Goal: Task Accomplishment & Management: Manage account settings

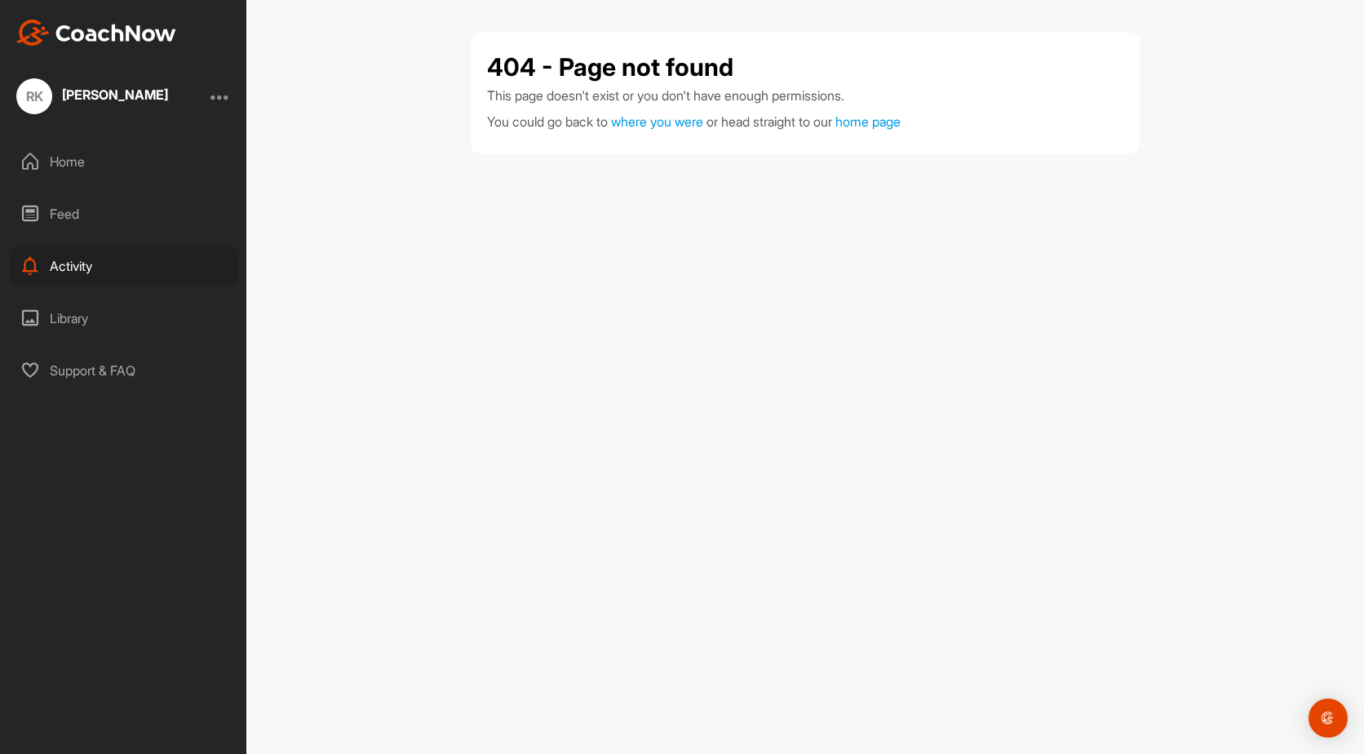
click at [78, 157] on div "Home" at bounding box center [124, 161] width 230 height 41
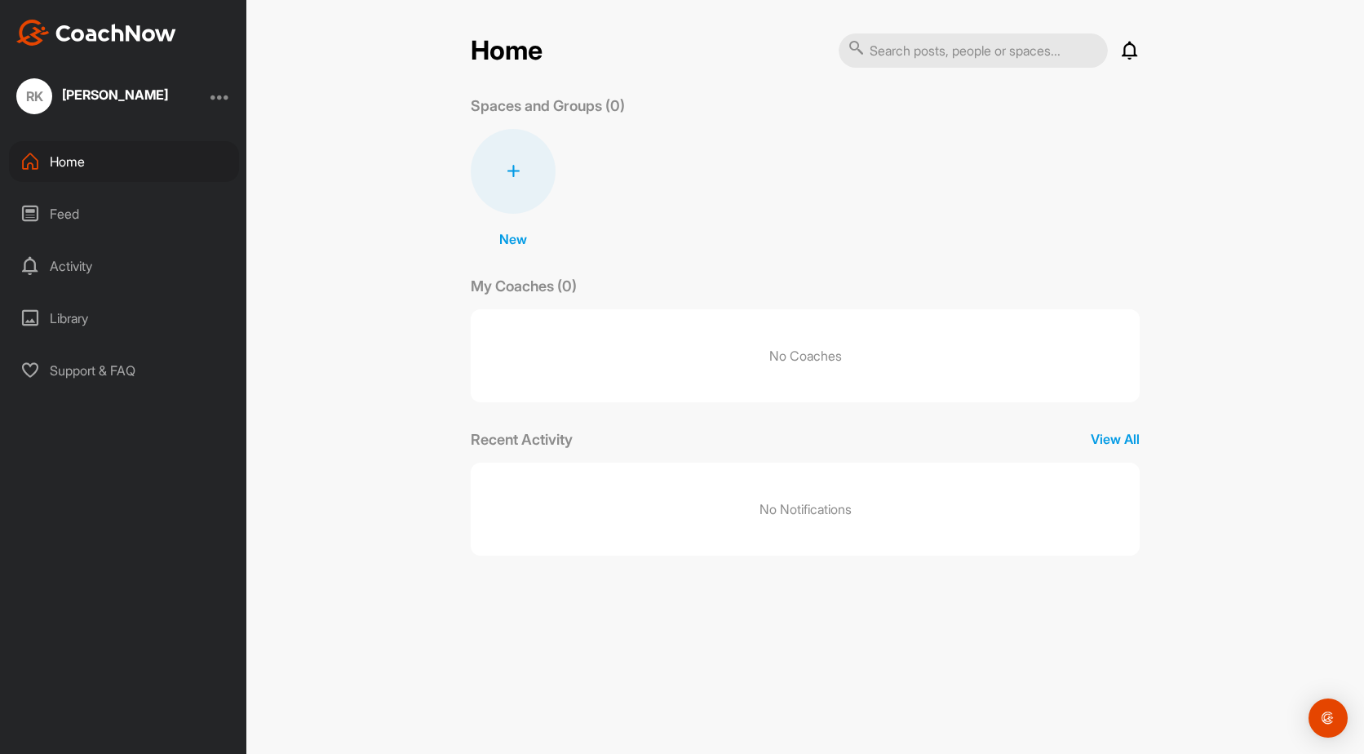
click at [221, 95] on div at bounding box center [220, 96] width 20 height 20
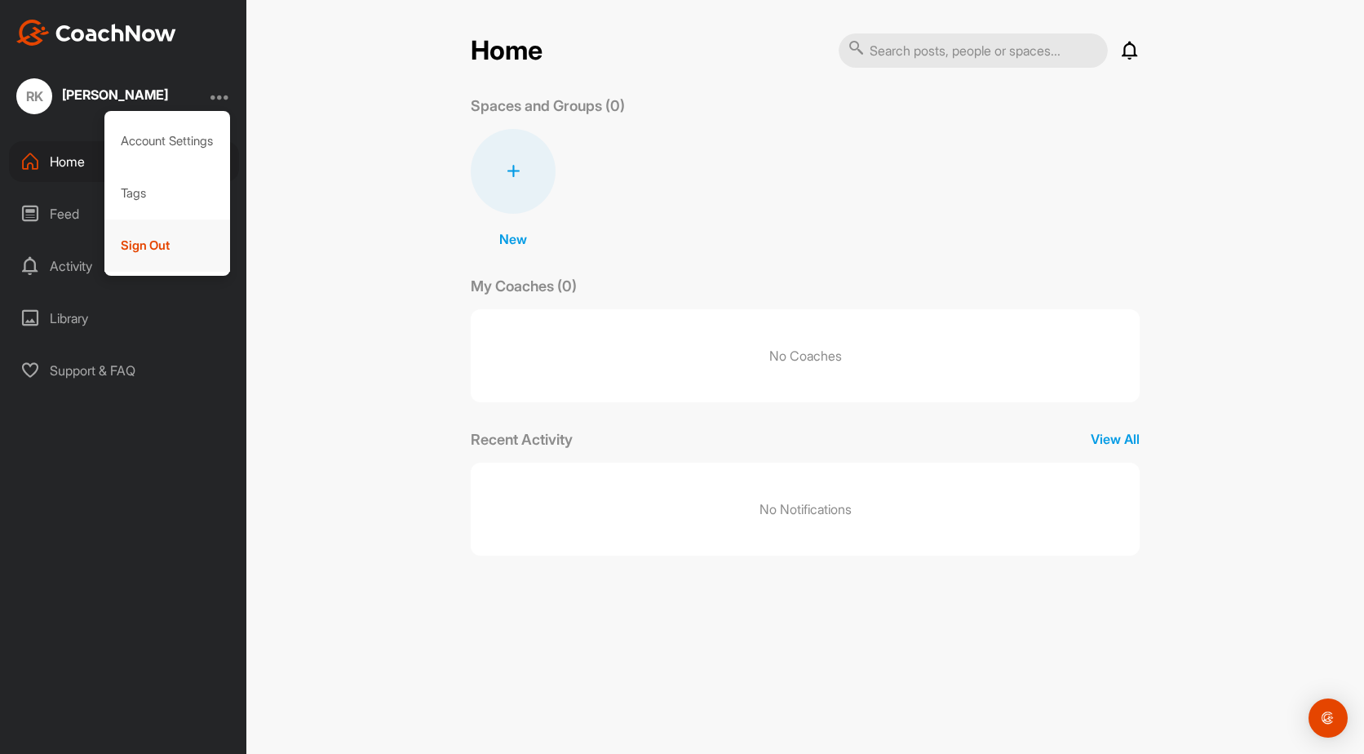
click at [159, 245] on div "Sign Out" at bounding box center [167, 245] width 126 height 52
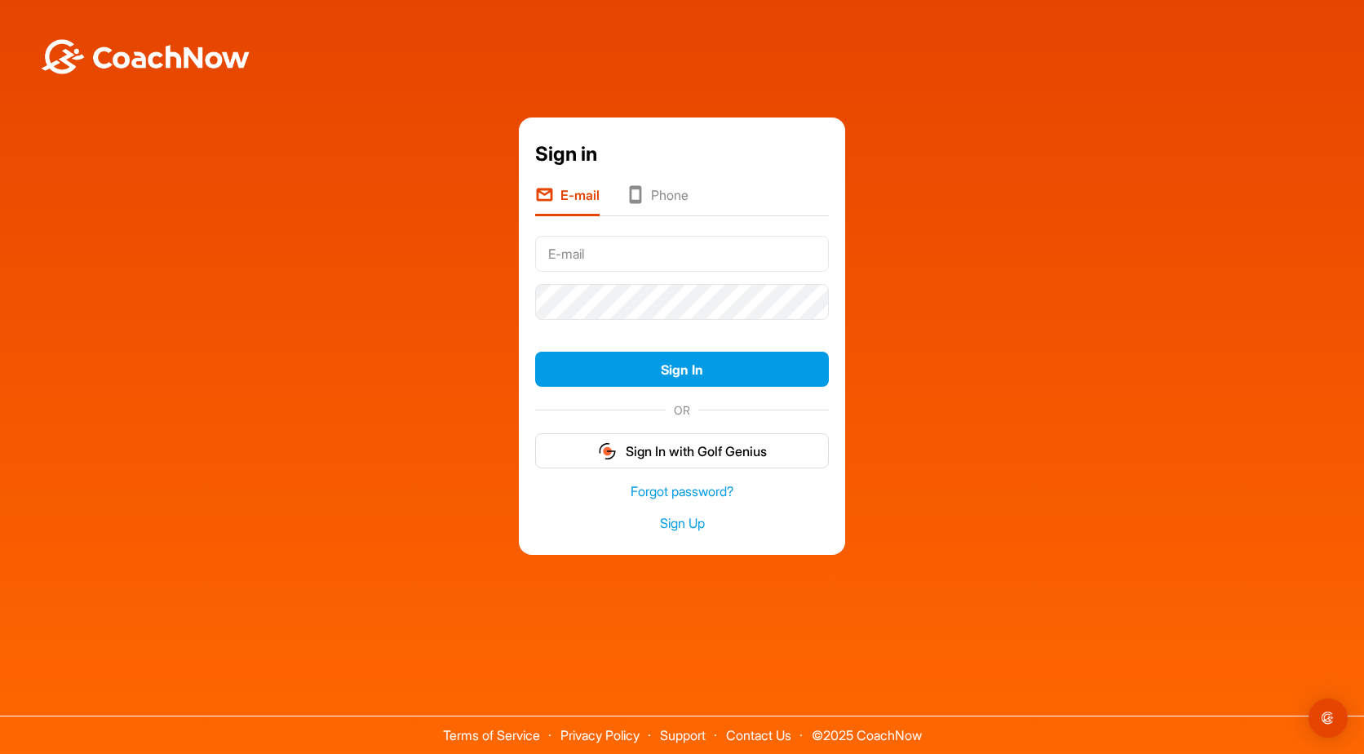
type input "bob.kvasager70@gmail.com"
click at [951, 388] on div "Sign in E-mail Phone bob.kvasager70@gmail.com Sign In OR Sign In with Golf Geni…" at bounding box center [682, 335] width 1348 height 437
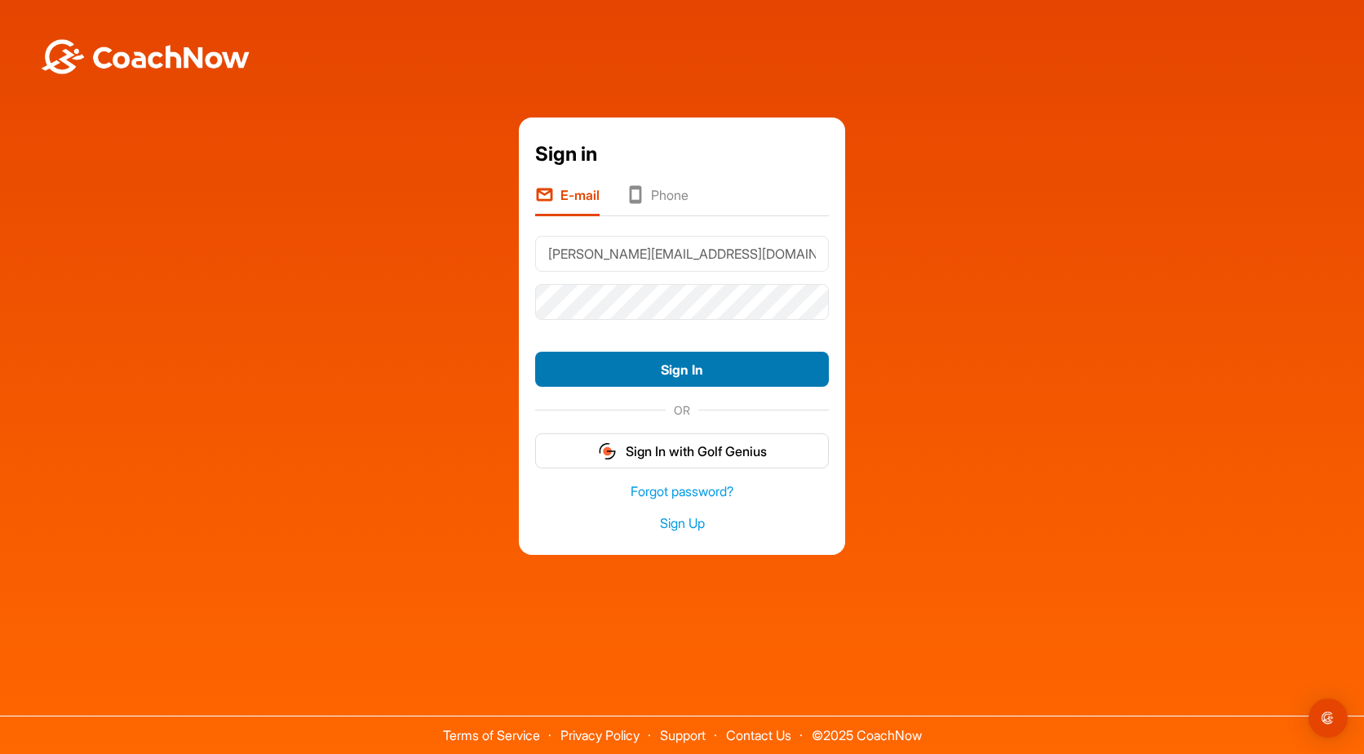
click at [685, 369] on button "Sign In" at bounding box center [682, 369] width 294 height 35
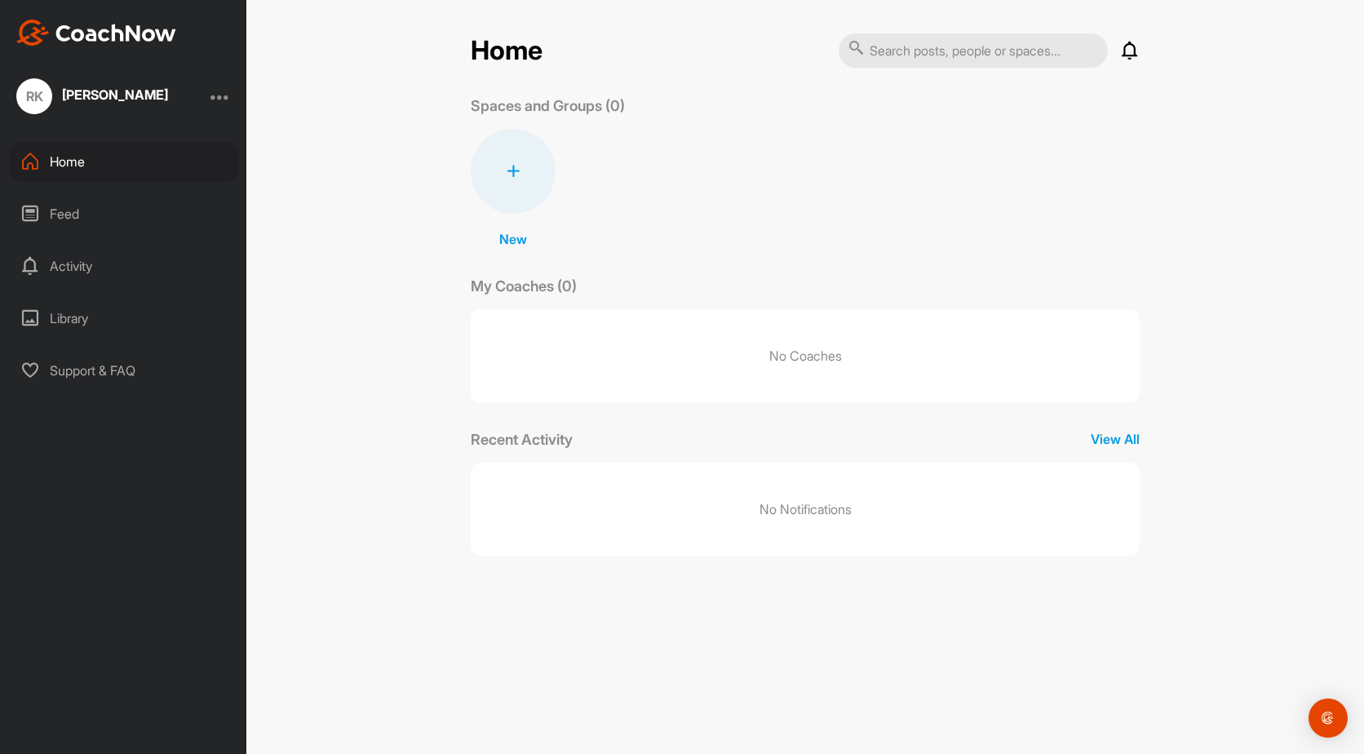
click at [226, 95] on div at bounding box center [220, 96] width 20 height 20
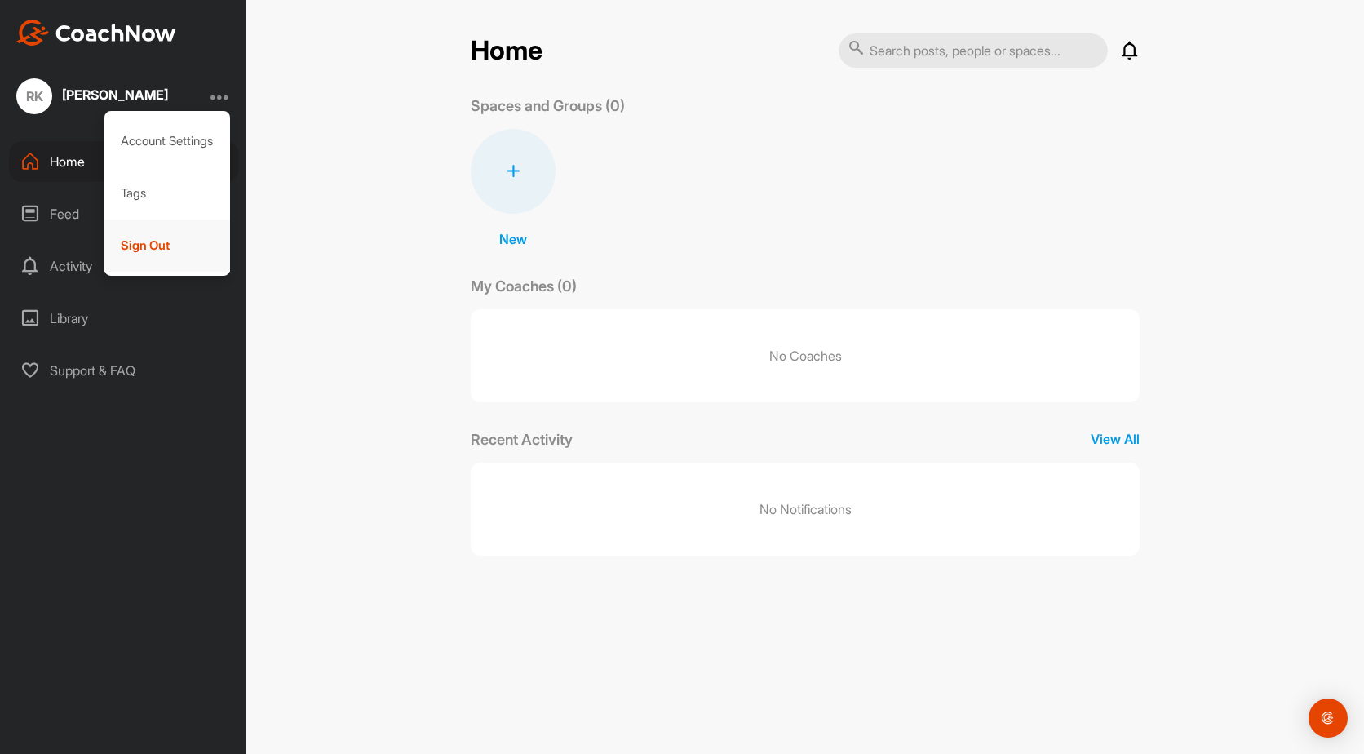
click at [158, 247] on div "Sign Out" at bounding box center [167, 245] width 126 height 52
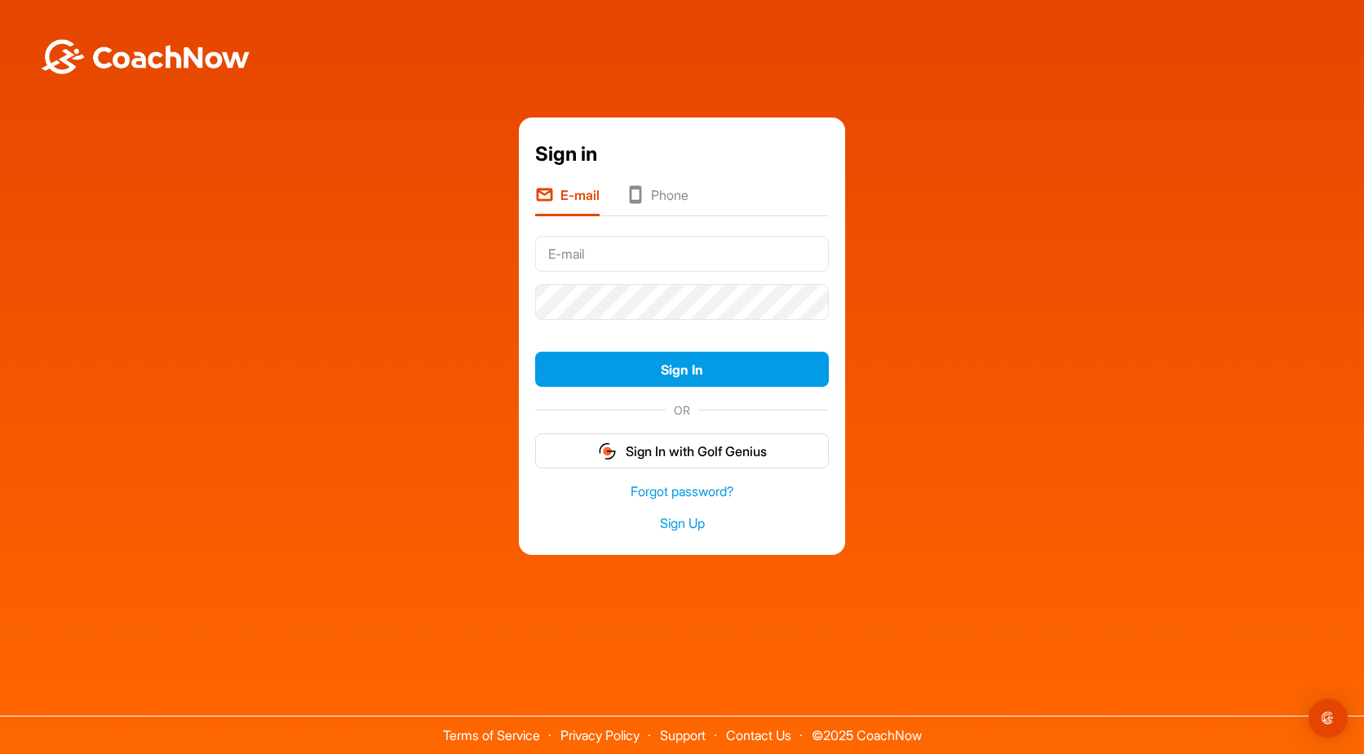
type input "bob.kvasager70@gmail.com"
